Goal: Navigation & Orientation: Find specific page/section

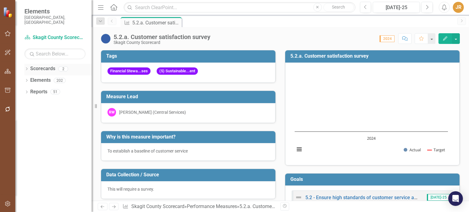
click at [50, 65] on link "Scorecards" at bounding box center [42, 68] width 25 height 7
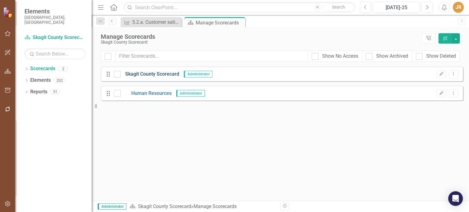
click at [152, 75] on link "Skagit County Scorecard" at bounding box center [150, 74] width 59 height 7
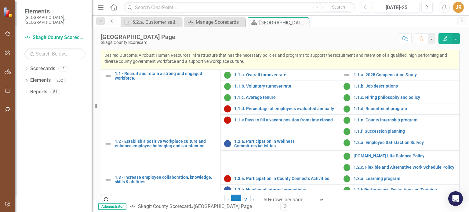
scroll to position [172, 0]
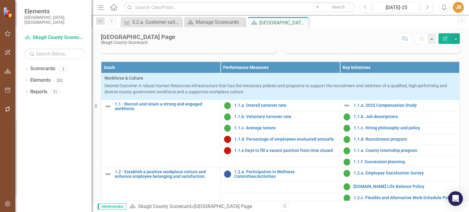
click at [130, 39] on link "Health, Housing & Community Safety (KFA 4) Measure Dashboard" at bounding box center [176, 36] width 124 height 5
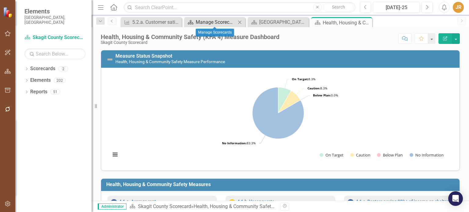
click at [213, 22] on div "Manage Scorecards" at bounding box center [216, 22] width 40 height 8
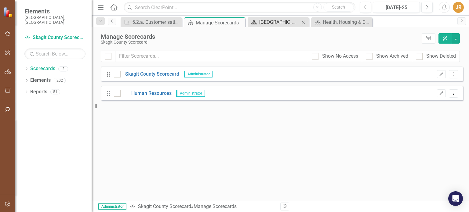
click at [264, 23] on div "[GEOGRAPHIC_DATA] Page" at bounding box center [279, 22] width 40 height 8
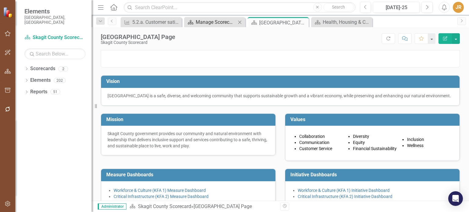
click at [209, 22] on div "Manage Scorecards" at bounding box center [216, 22] width 40 height 8
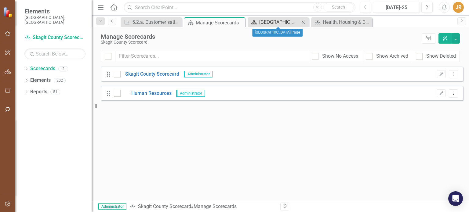
click at [269, 18] on div "[GEOGRAPHIC_DATA] Page" at bounding box center [279, 22] width 40 height 8
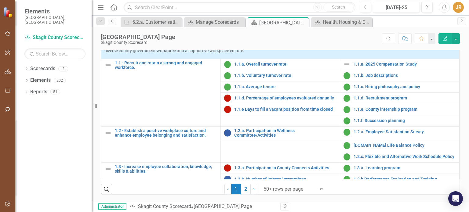
scroll to position [244, 0]
